Goal: Task Accomplishment & Management: Use online tool/utility

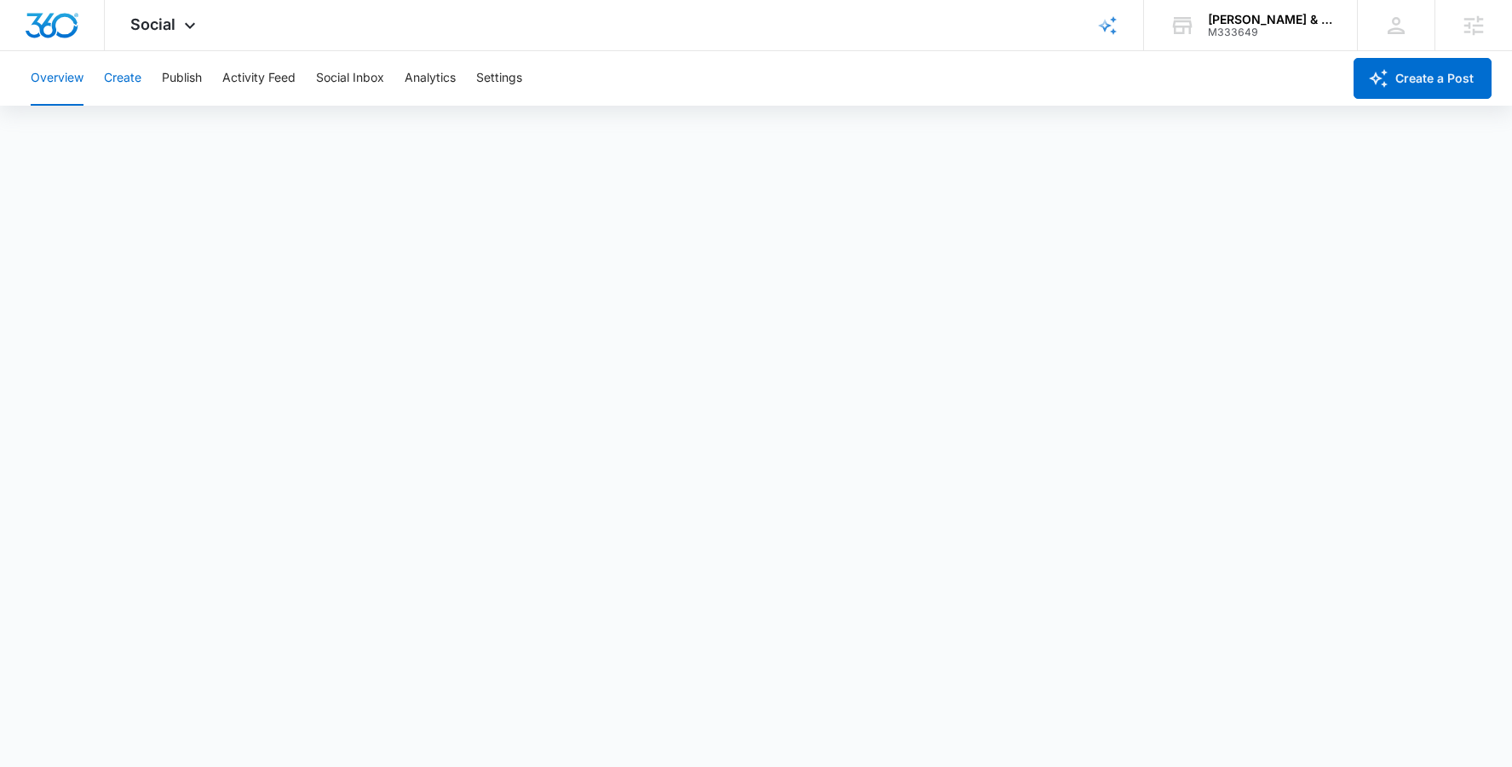
click at [124, 83] on button "Create" at bounding box center [122, 78] width 37 height 55
click at [172, 29] on span "Social" at bounding box center [152, 24] width 45 height 18
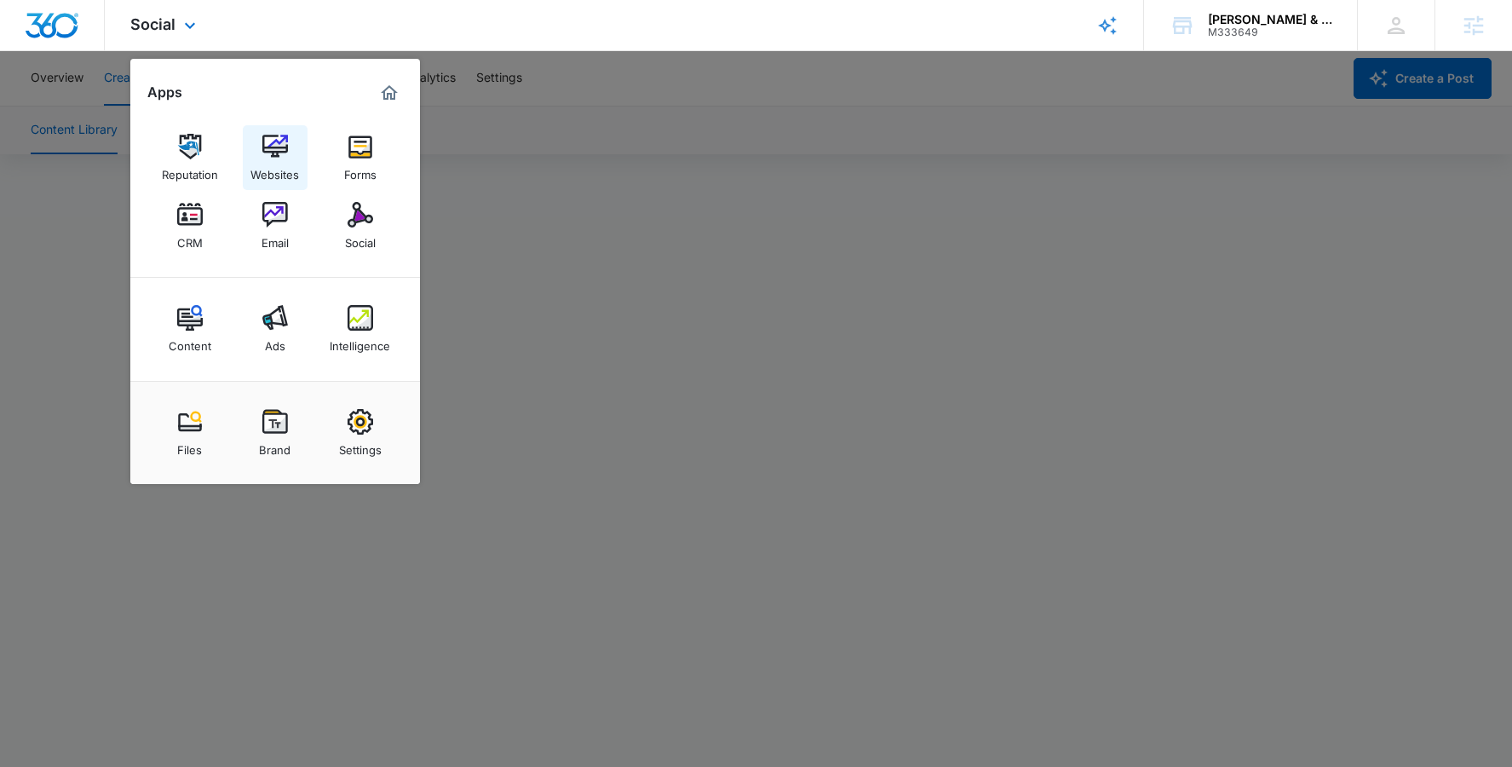
click at [267, 145] on img at bounding box center [275, 147] width 26 height 26
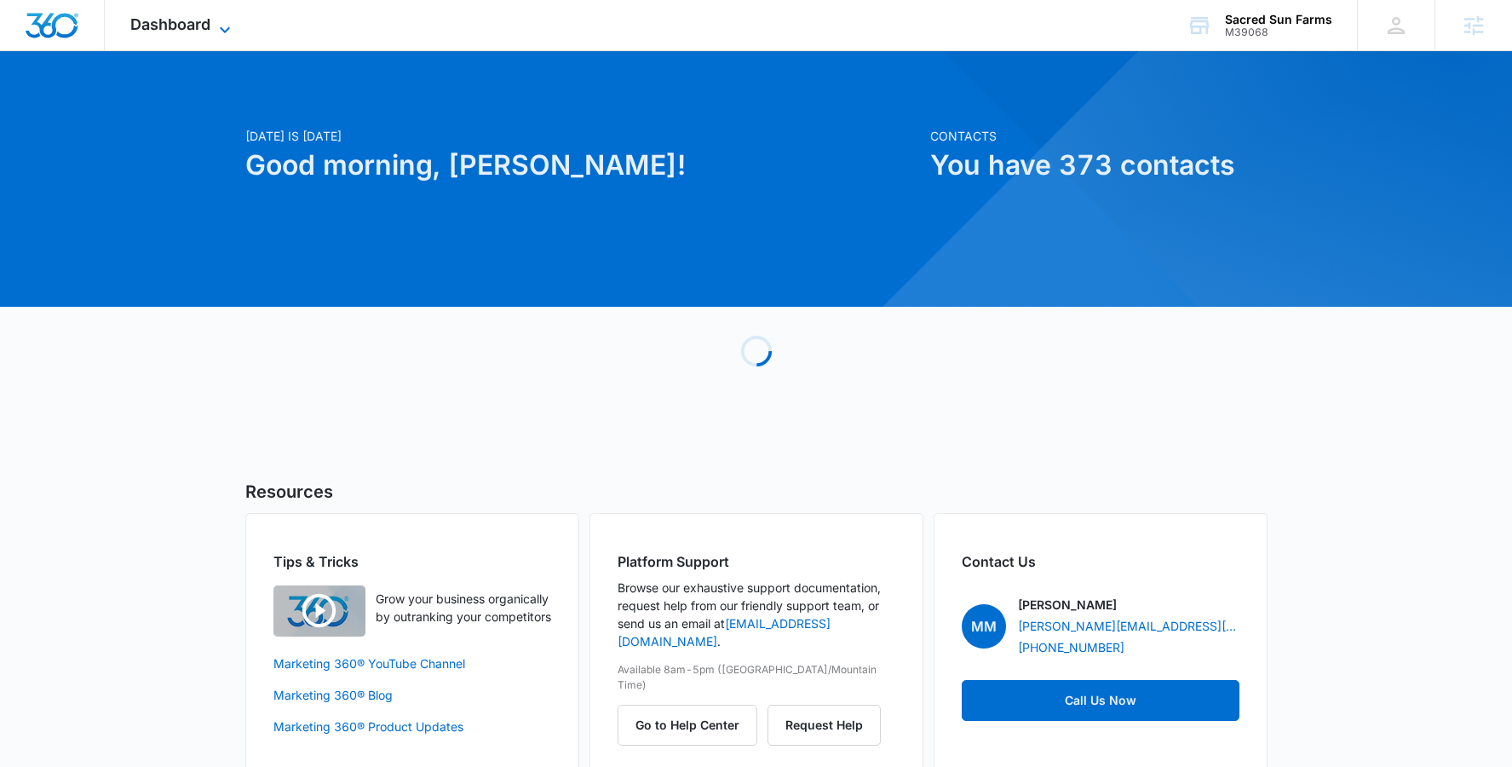
click at [190, 22] on span "Dashboard" at bounding box center [170, 24] width 80 height 18
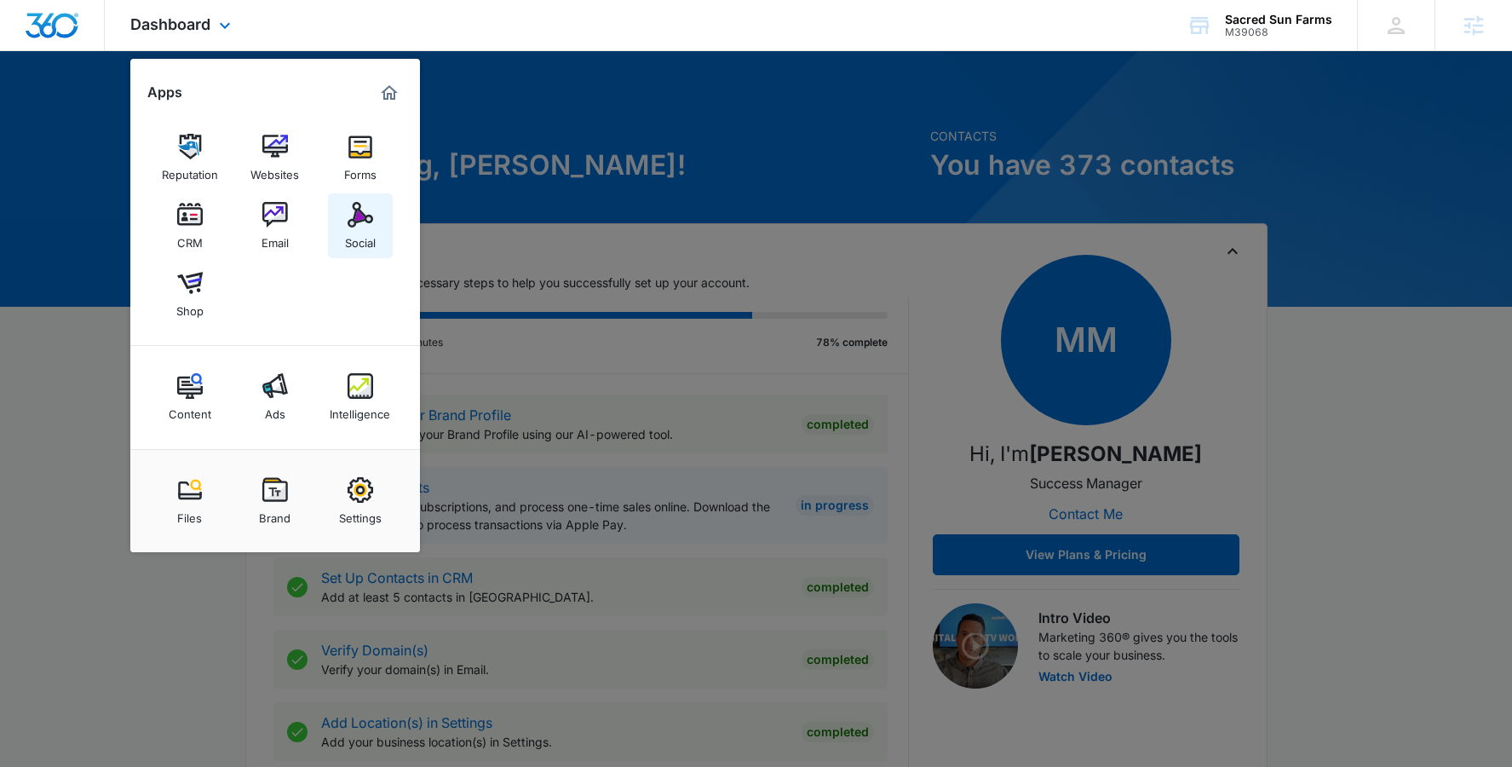
click at [360, 221] on img at bounding box center [361, 215] width 26 height 26
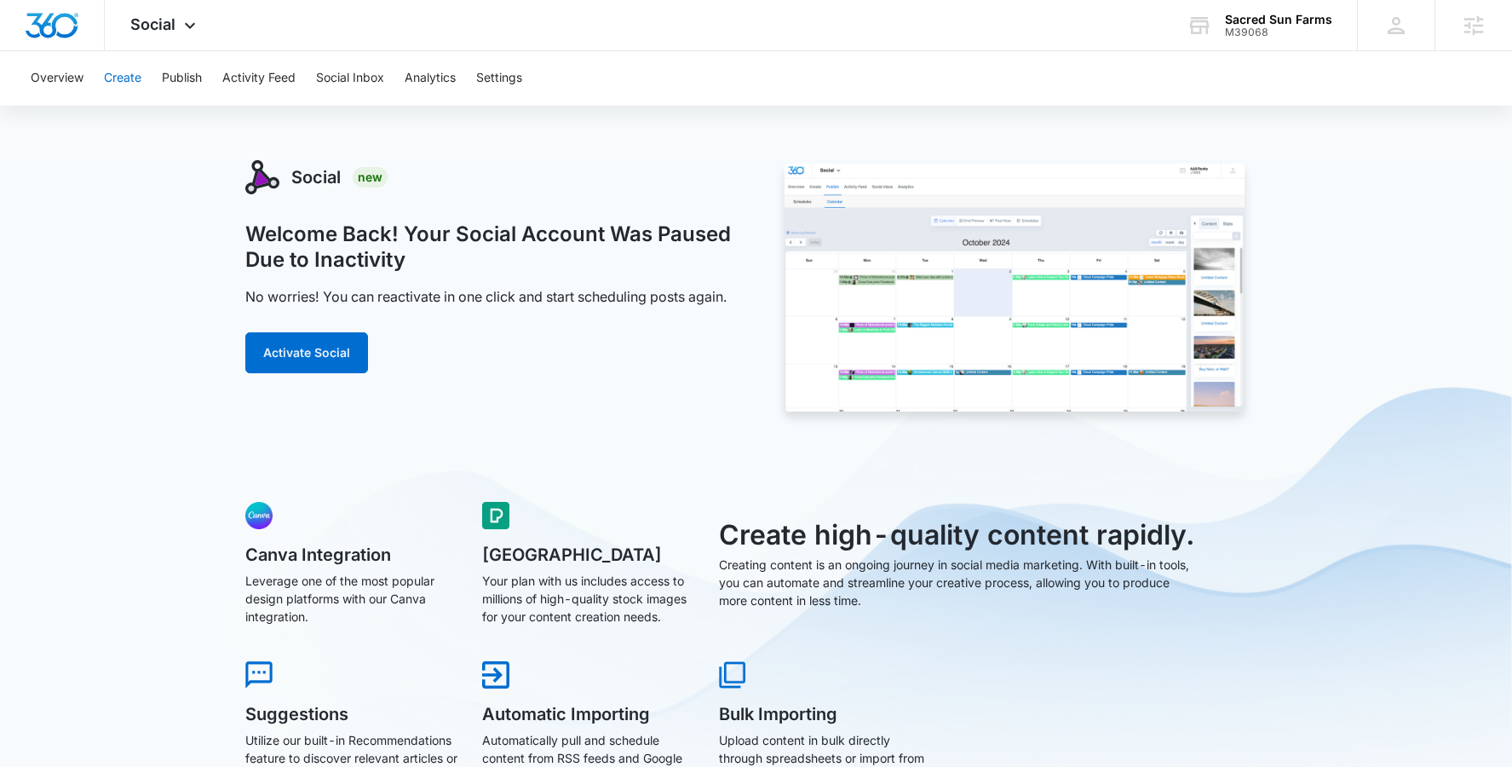
click at [126, 75] on button "Create" at bounding box center [122, 78] width 37 height 55
click at [335, 350] on button "Activate Social" at bounding box center [306, 352] width 123 height 41
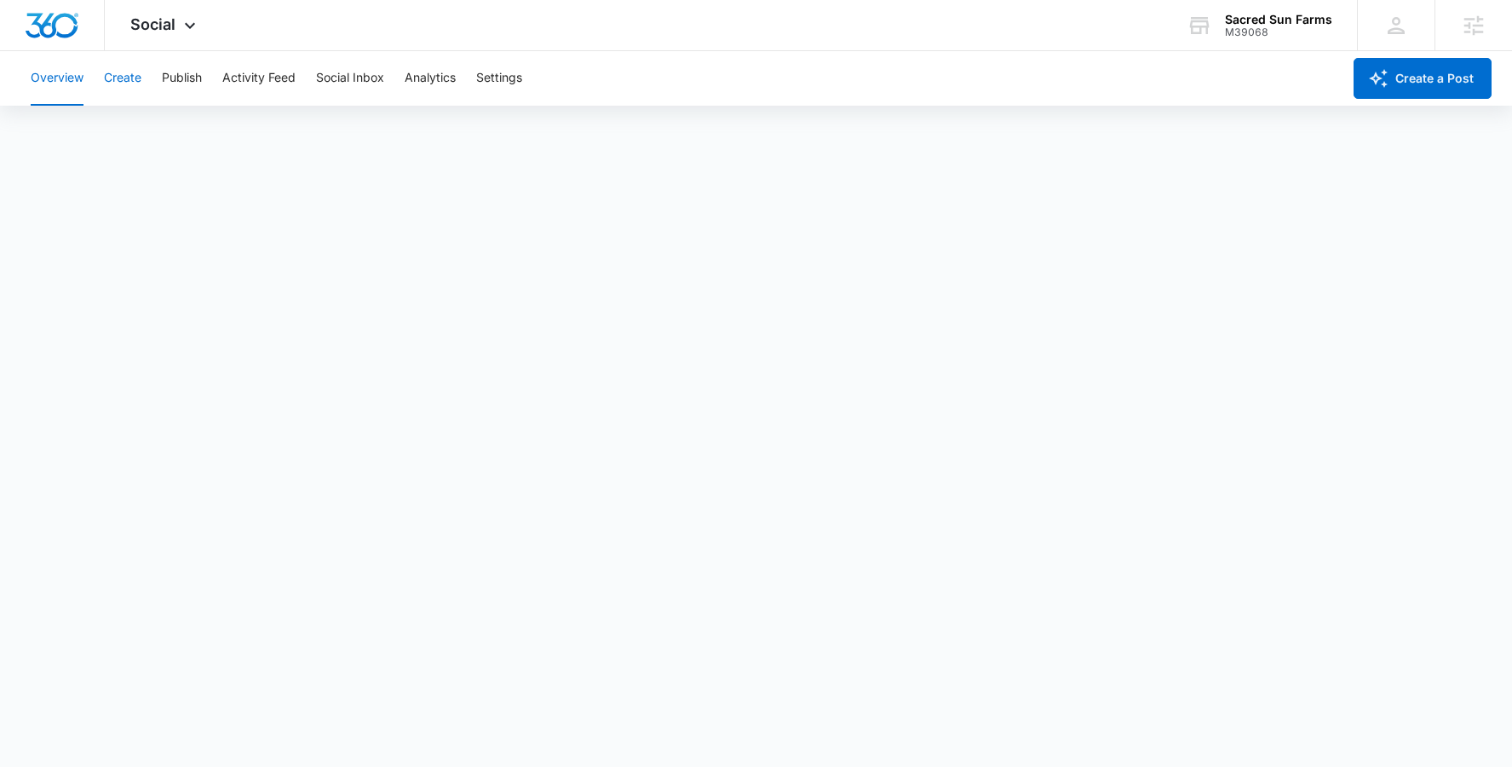
click at [129, 77] on button "Create" at bounding box center [122, 78] width 37 height 55
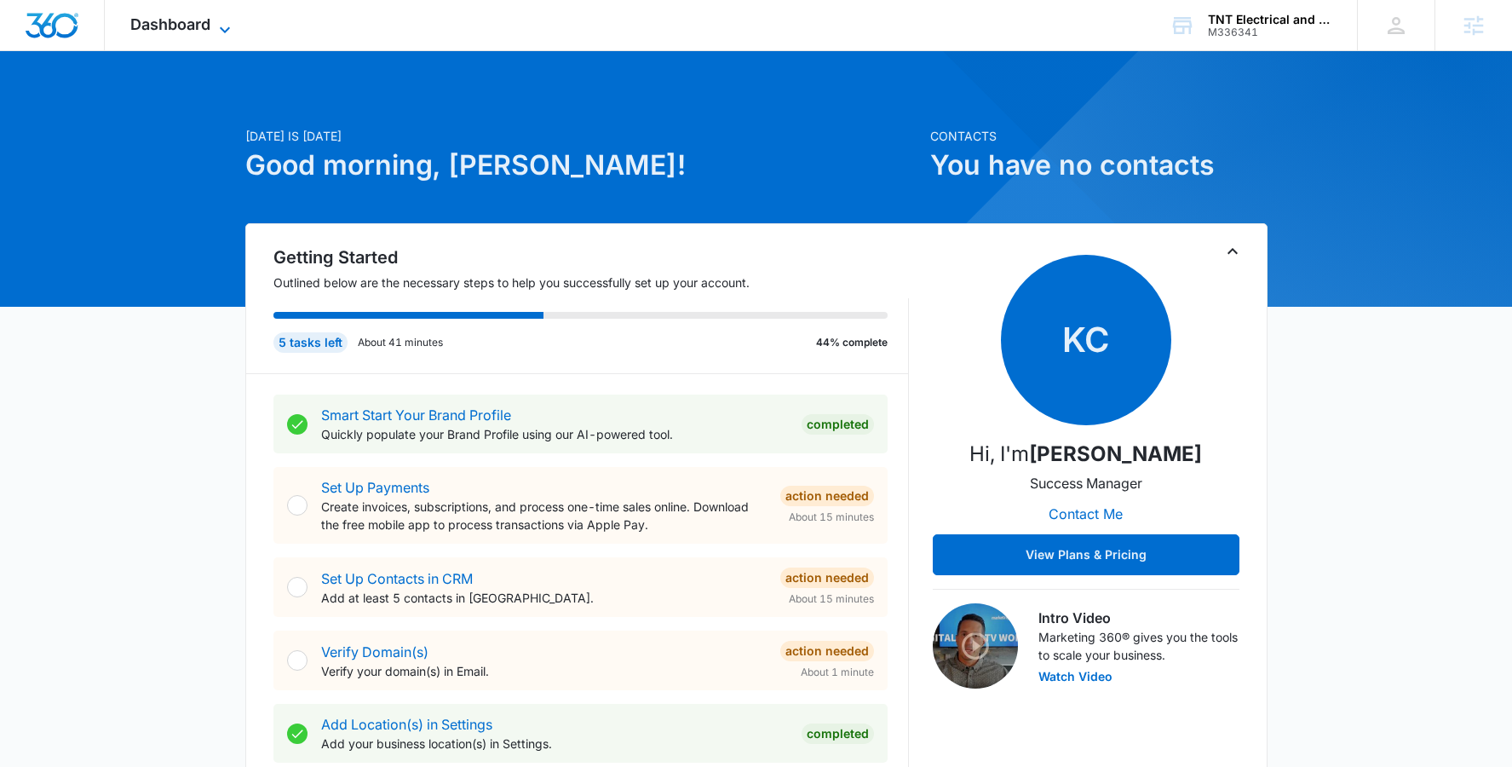
click at [219, 31] on icon at bounding box center [225, 30] width 20 height 20
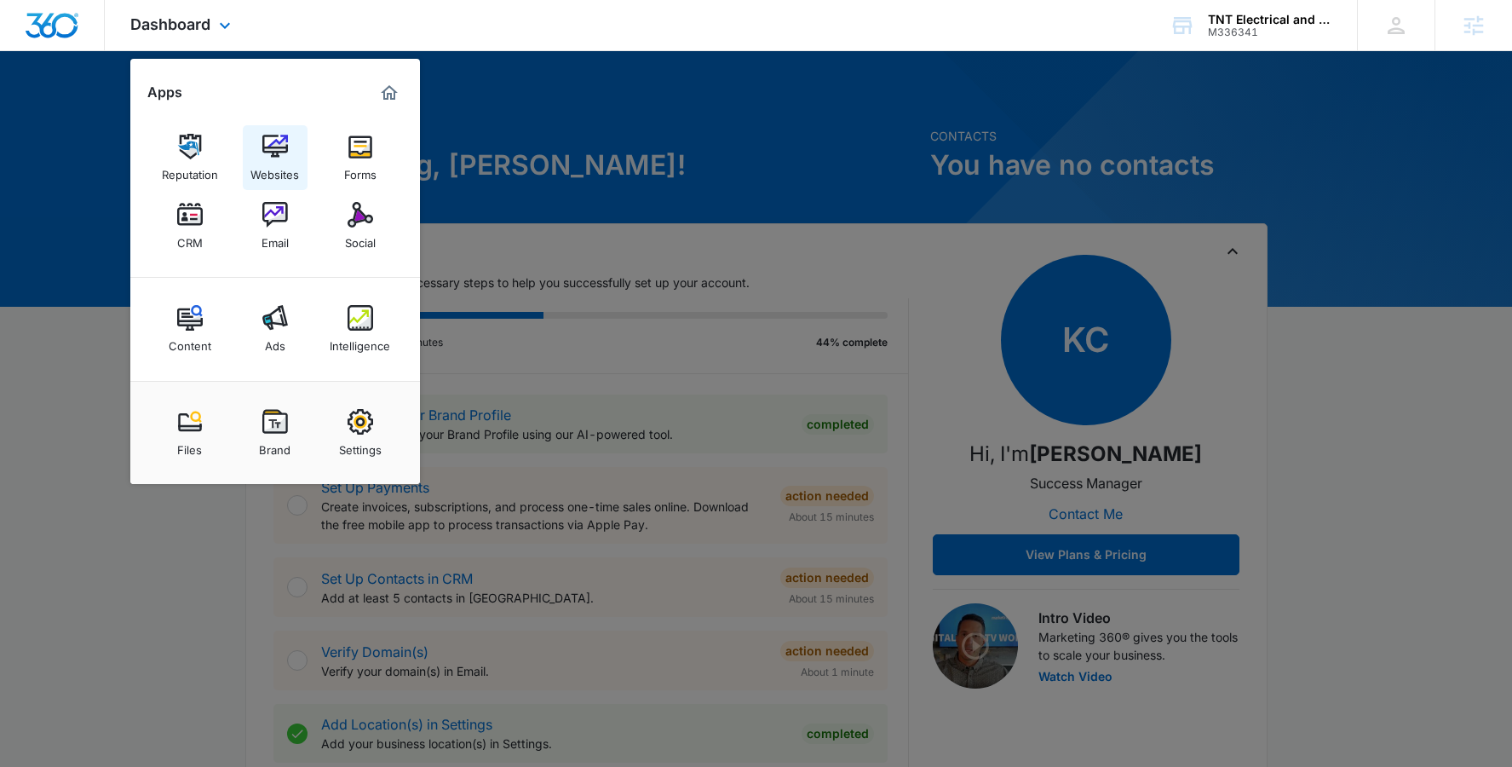
click at [286, 148] on img at bounding box center [275, 147] width 26 height 26
